Goal: Task Accomplishment & Management: Understand process/instructions

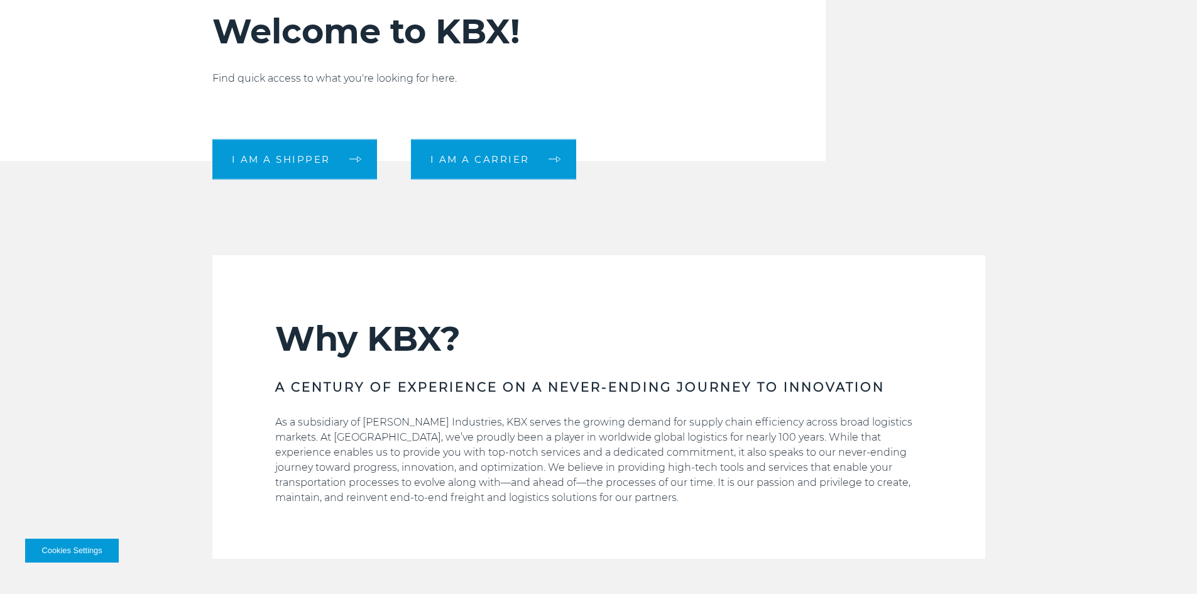
scroll to position [440, 0]
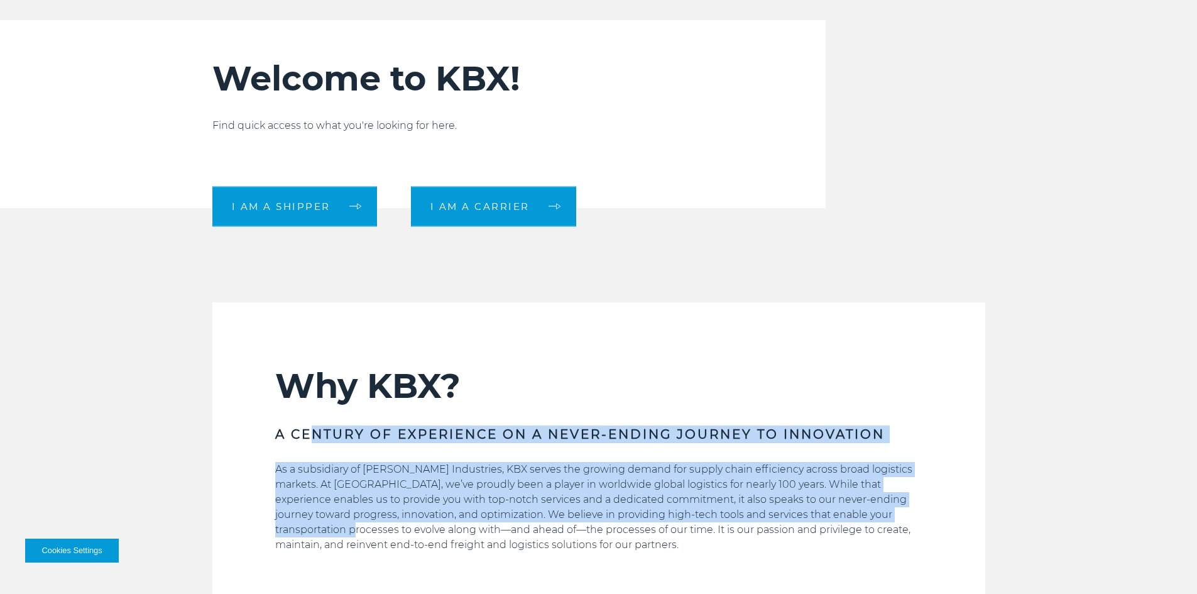
drag, startPoint x: 524, startPoint y: 441, endPoint x: 879, endPoint y: 508, distance: 362.0
click at [879, 508] on div "Why KBX? A CENTURY OF EXPERIENCE ON A NEVER-ENDING JOURNEY TO INNOVATION As a s…" at bounding box center [598, 485] width 647 height 241
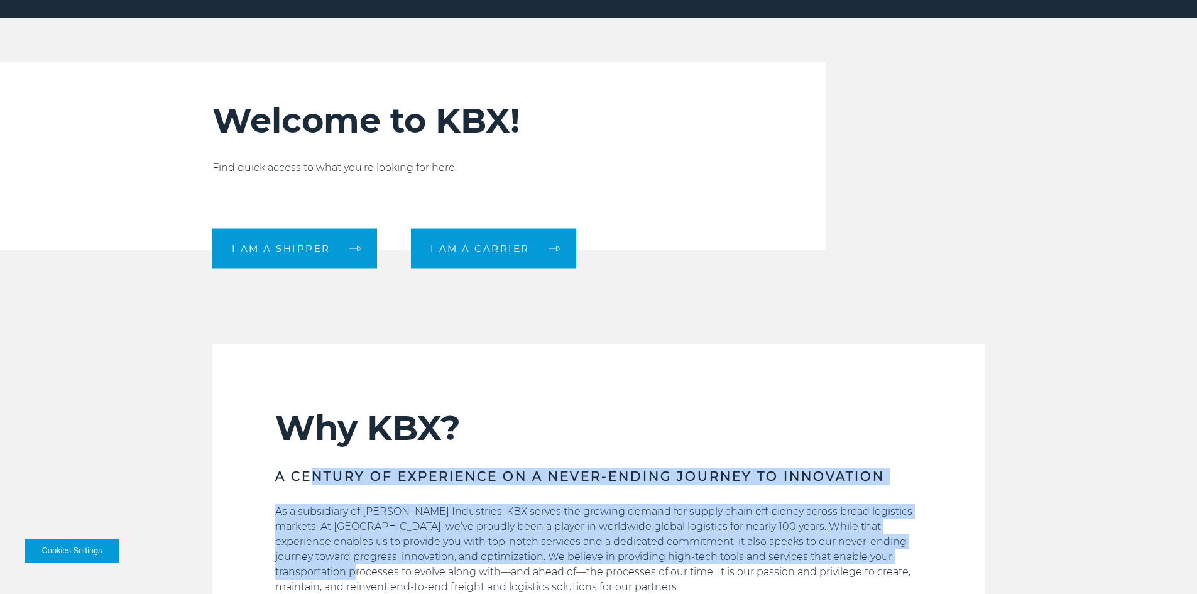
scroll to position [189, 0]
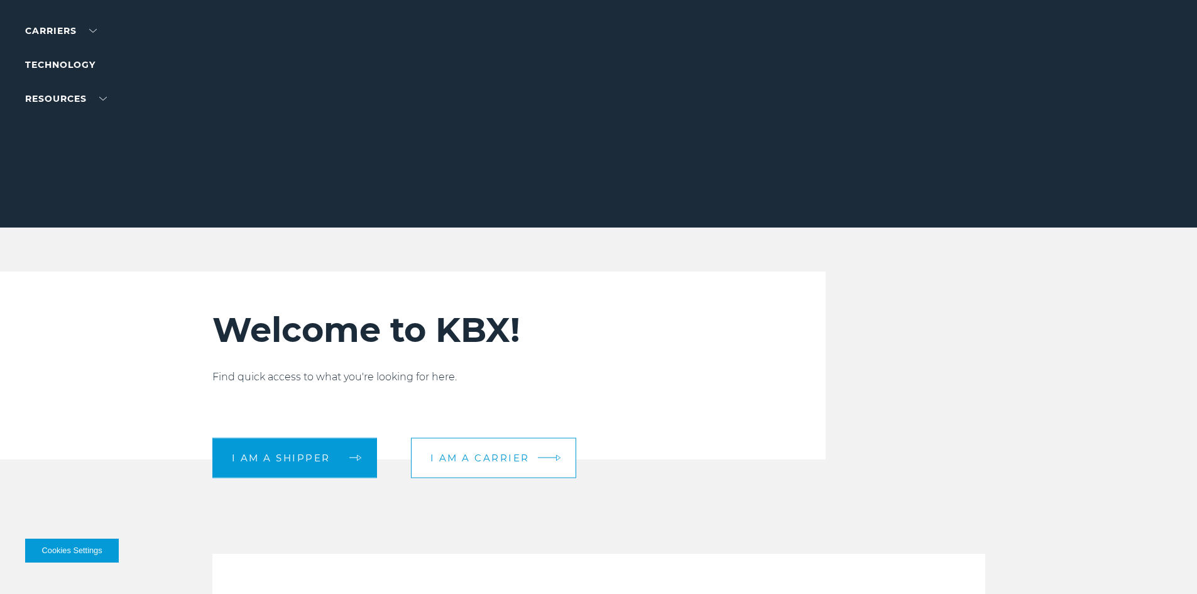
click at [450, 463] on span "I am a carrier" at bounding box center [479, 457] width 99 height 9
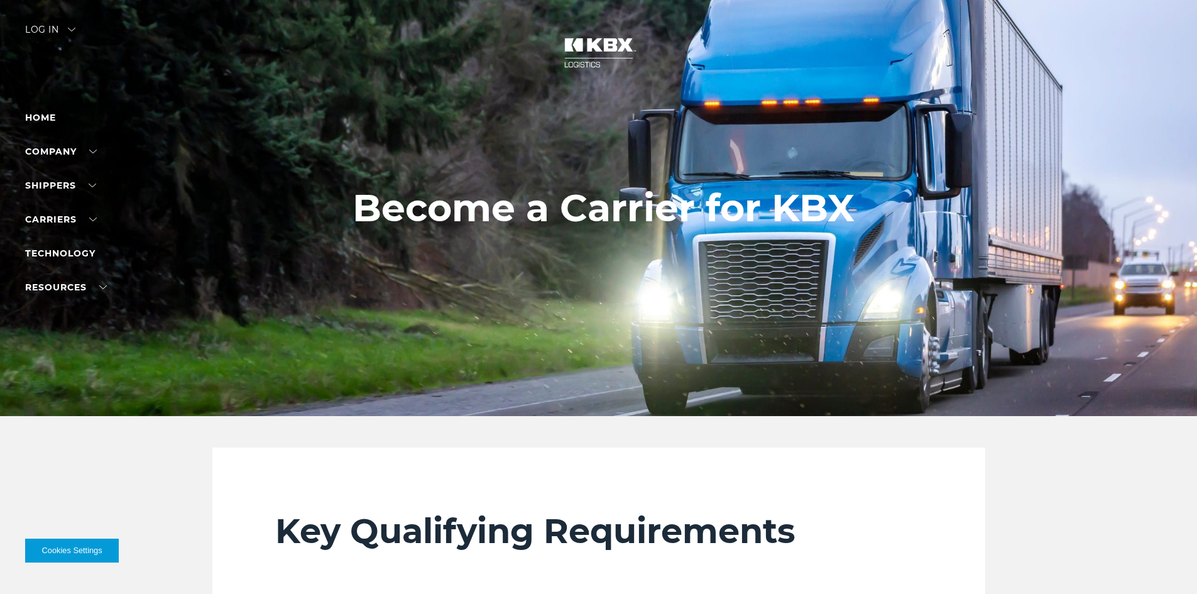
drag, startPoint x: 409, startPoint y: 224, endPoint x: 792, endPoint y: 229, distance: 382.8
click at [792, 229] on h1 "Become a Carrier for KBX" at bounding box center [604, 208] width 502 height 43
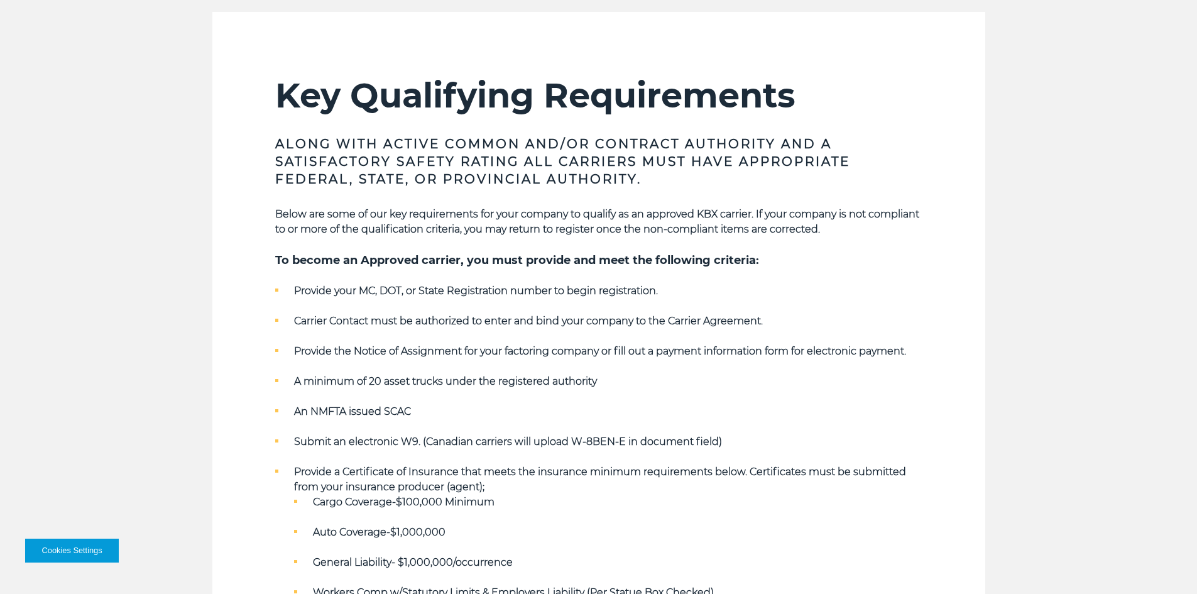
scroll to position [440, 0]
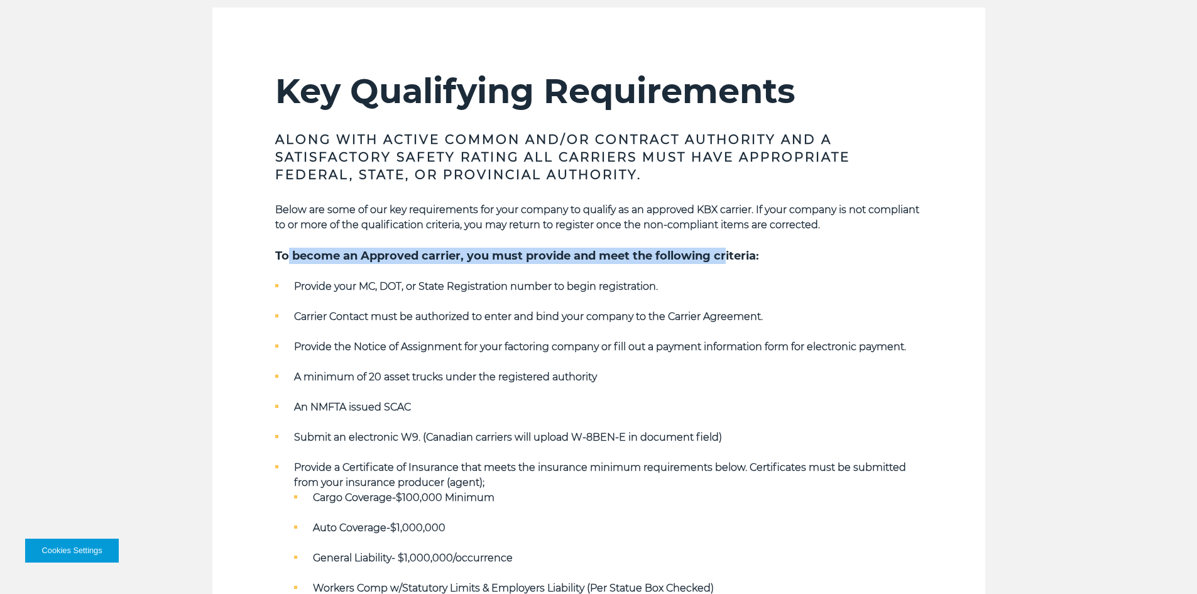
drag, startPoint x: 326, startPoint y: 255, endPoint x: 726, endPoint y: 258, distance: 400.3
click at [726, 258] on h5 "To become an Approved carrier, you must provide and meet the following criteria:" at bounding box center [598, 256] width 647 height 16
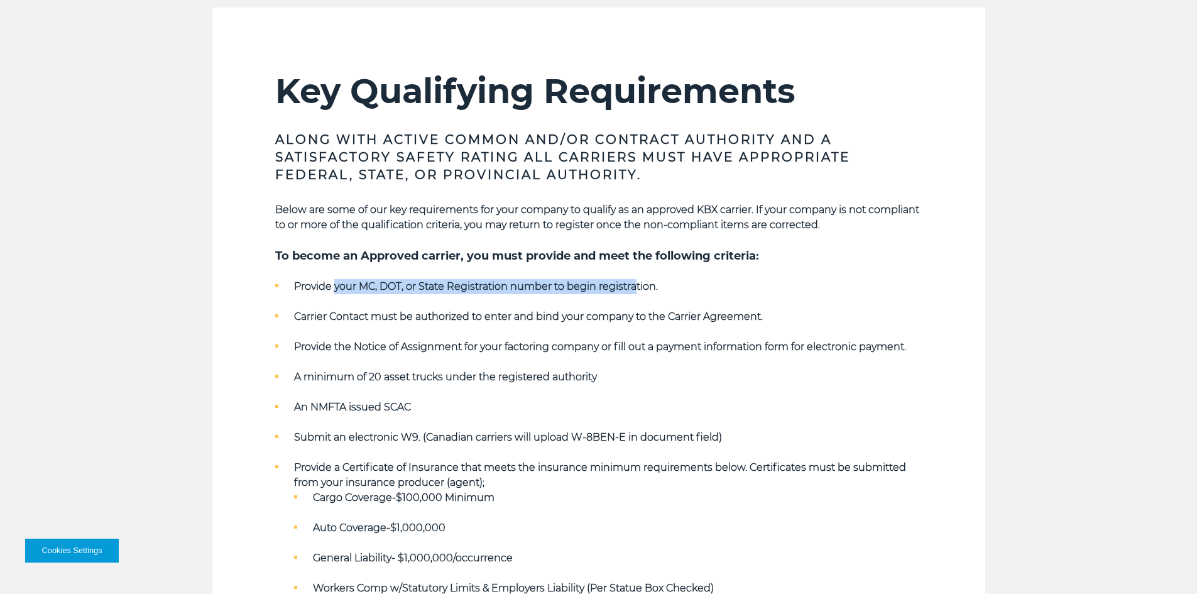
drag, startPoint x: 334, startPoint y: 291, endPoint x: 638, endPoint y: 286, distance: 303.6
click at [638, 286] on strong "Provide your MC, DOT, or State Registration number to begin registration." at bounding box center [476, 286] width 364 height 12
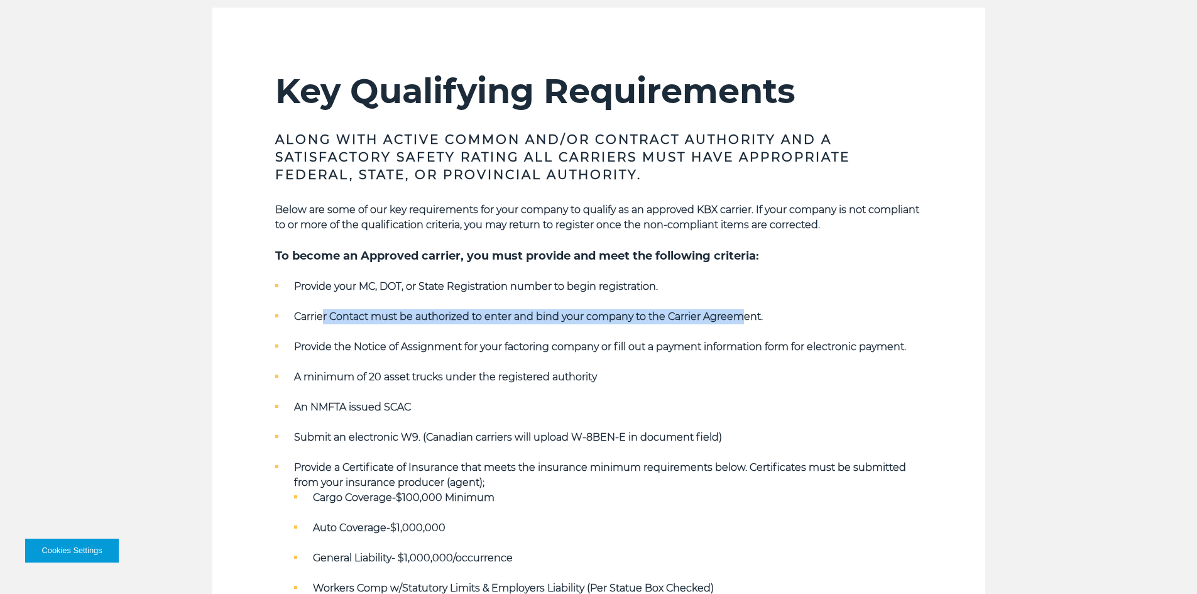
drag, startPoint x: 378, startPoint y: 315, endPoint x: 743, endPoint y: 306, distance: 365.9
click at [743, 306] on ul "Provide your MC, DOT, or State Registration number to begin registration. Carri…" at bounding box center [598, 437] width 647 height 317
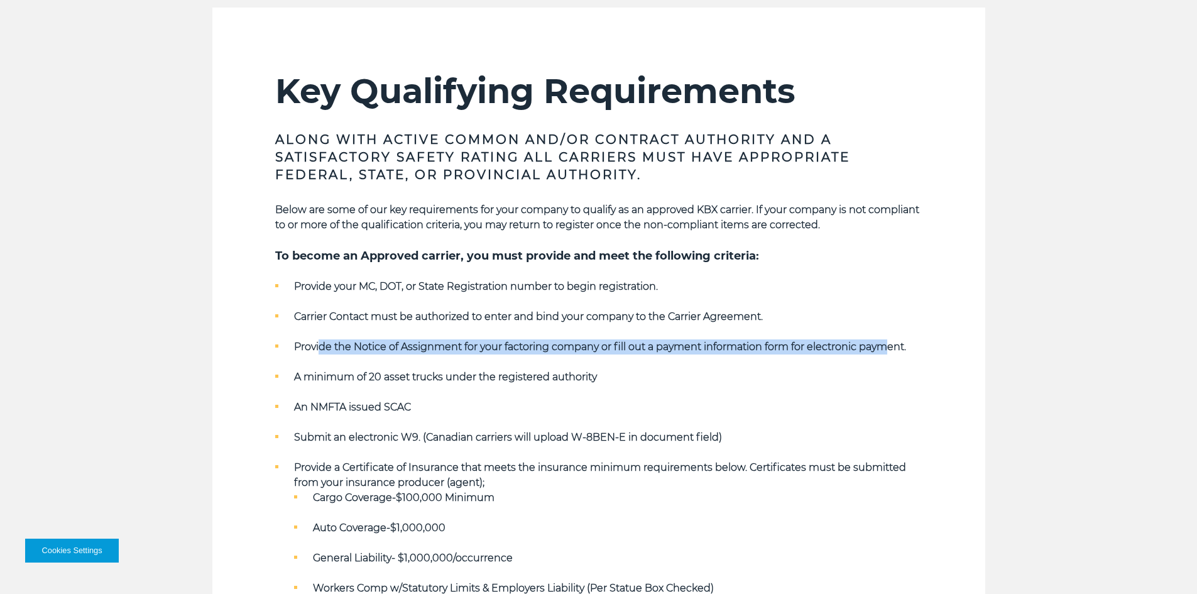
drag, startPoint x: 345, startPoint y: 348, endPoint x: 884, endPoint y: 345, distance: 539.2
click at [887, 344] on strong "Provide the Notice of Assignment for your factoring company or fill out a payme…" at bounding box center [600, 347] width 612 height 12
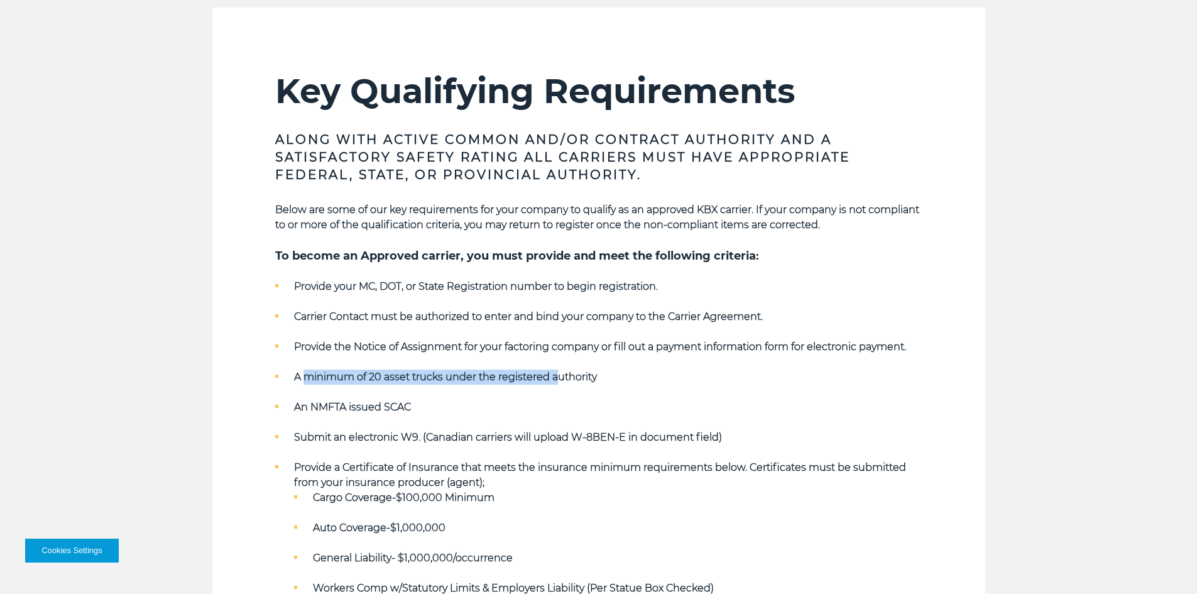
drag, startPoint x: 397, startPoint y: 374, endPoint x: 557, endPoint y: 373, distance: 160.3
click at [557, 373] on strong "A minimum of 20 asset trucks under the registered authority" at bounding box center [445, 377] width 303 height 12
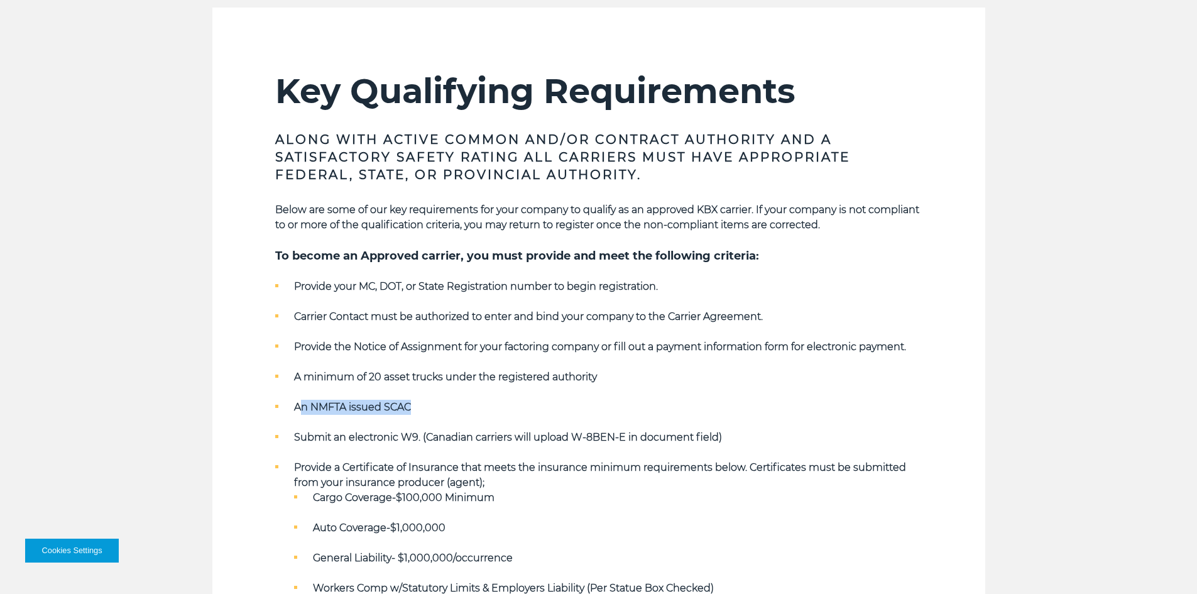
drag, startPoint x: 310, startPoint y: 411, endPoint x: 426, endPoint y: 411, distance: 115.6
click at [426, 411] on li "An NMFTA issued SCAC" at bounding box center [598, 407] width 647 height 15
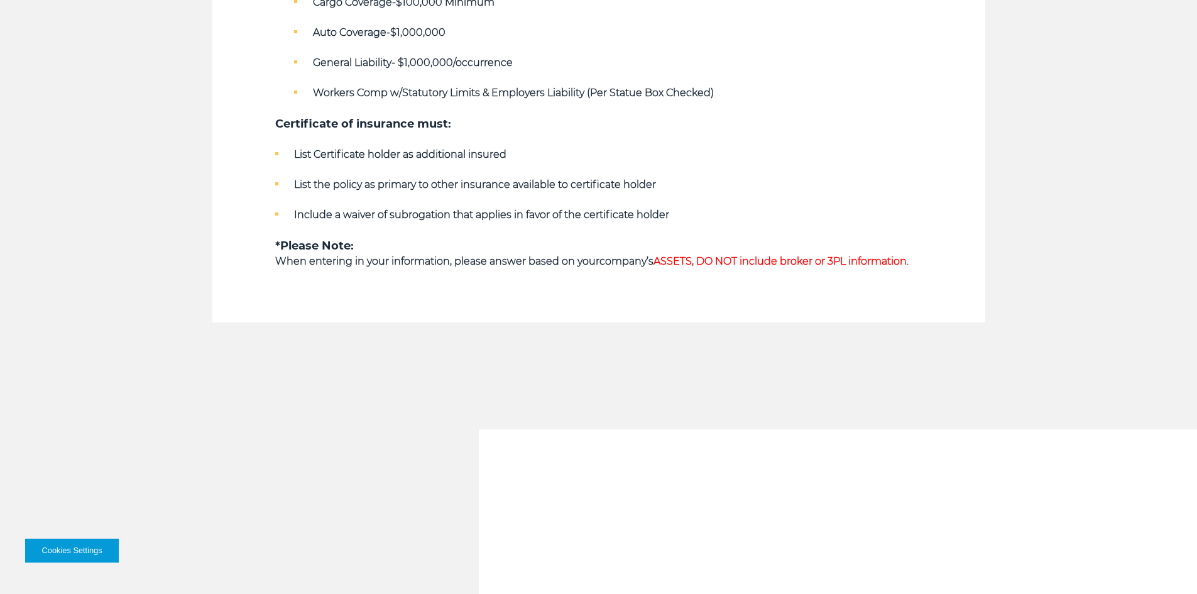
scroll to position [943, 0]
